Goal: Information Seeking & Learning: Learn about a topic

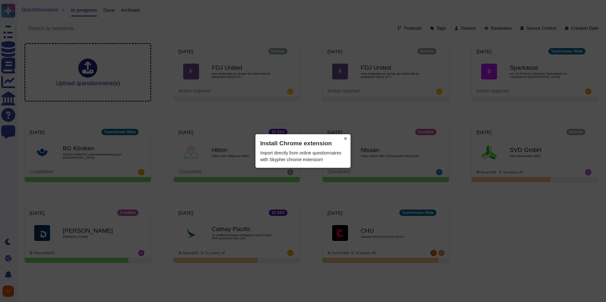
click at [345, 139] on button "×" at bounding box center [345, 138] width 10 height 9
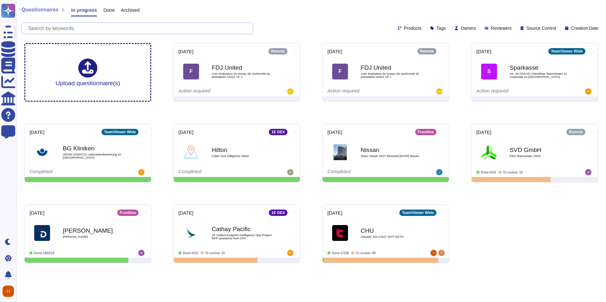
click at [84, 32] on input "text" at bounding box center [139, 28] width 228 height 11
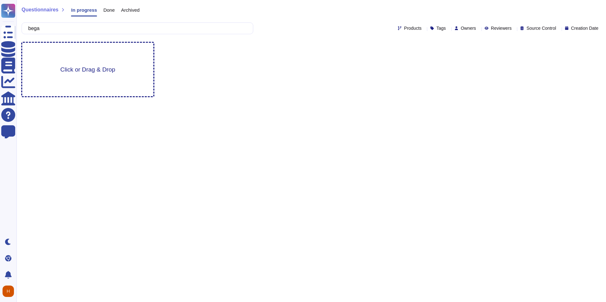
type input "bega"
click at [83, 72] on span "Click or Drag & Drop" at bounding box center [87, 70] width 55 height 6
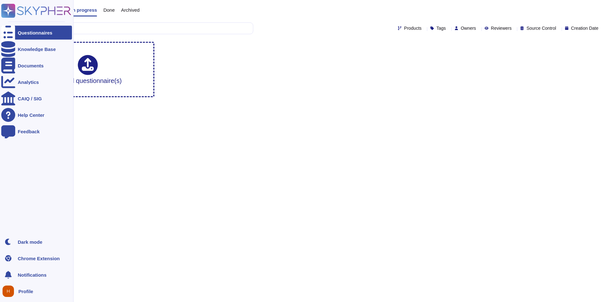
click at [16, 31] on div "Questionnaires" at bounding box center [36, 33] width 71 height 14
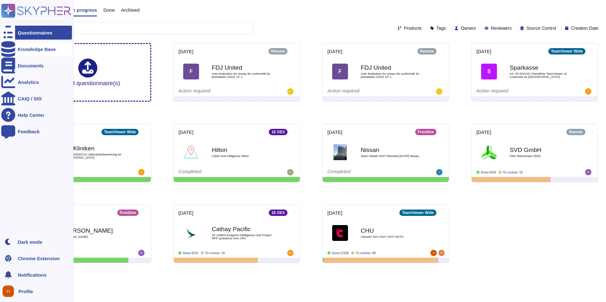
click at [11, 47] on icon at bounding box center [8, 49] width 14 height 16
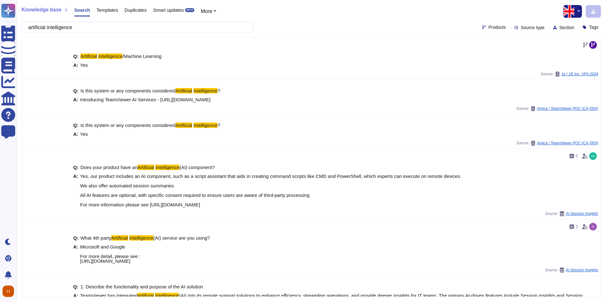
drag, startPoint x: 102, startPoint y: 32, endPoint x: 29, endPoint y: 29, distance: 73.3
click at [29, 29] on div "artificial intelligence" at bounding box center [138, 28] width 232 height 12
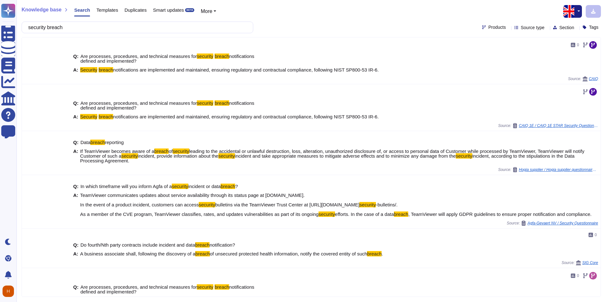
type input "security breach"
click at [577, 13] on button "button" at bounding box center [578, 11] width 8 height 13
click at [459, 14] on div "Knowledge base Search Templates Duplicates Smart updates BETA More" at bounding box center [309, 11] width 575 height 13
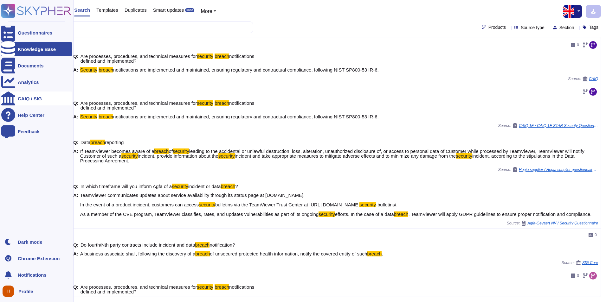
click at [47, 103] on div "CAIQ / SIG" at bounding box center [36, 99] width 71 height 14
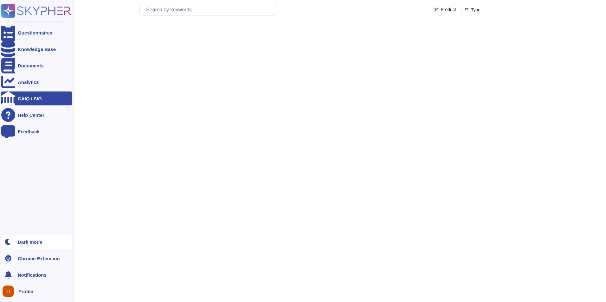
click at [36, 246] on div "Dark mode" at bounding box center [36, 242] width 71 height 14
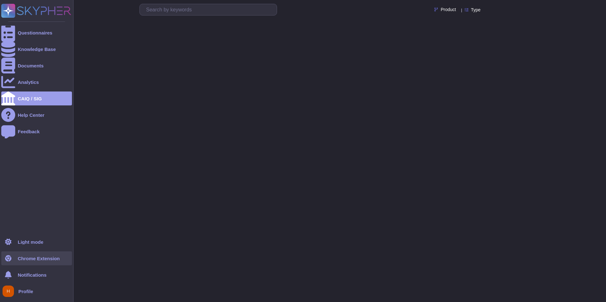
click at [44, 261] on div "Chrome Extension" at bounding box center [39, 258] width 42 height 5
click at [43, 275] on span "Notifications" at bounding box center [32, 275] width 29 height 5
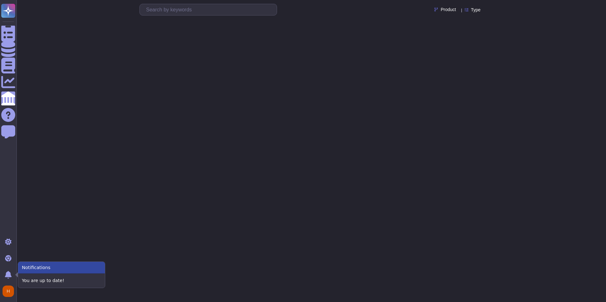
click at [79, 68] on html "Questionnaires Knowledge Base Documents Analytics CAIQ / SIG Help Center Feedba…" at bounding box center [303, 34] width 606 height 68
